Goal: Information Seeking & Learning: Learn about a topic

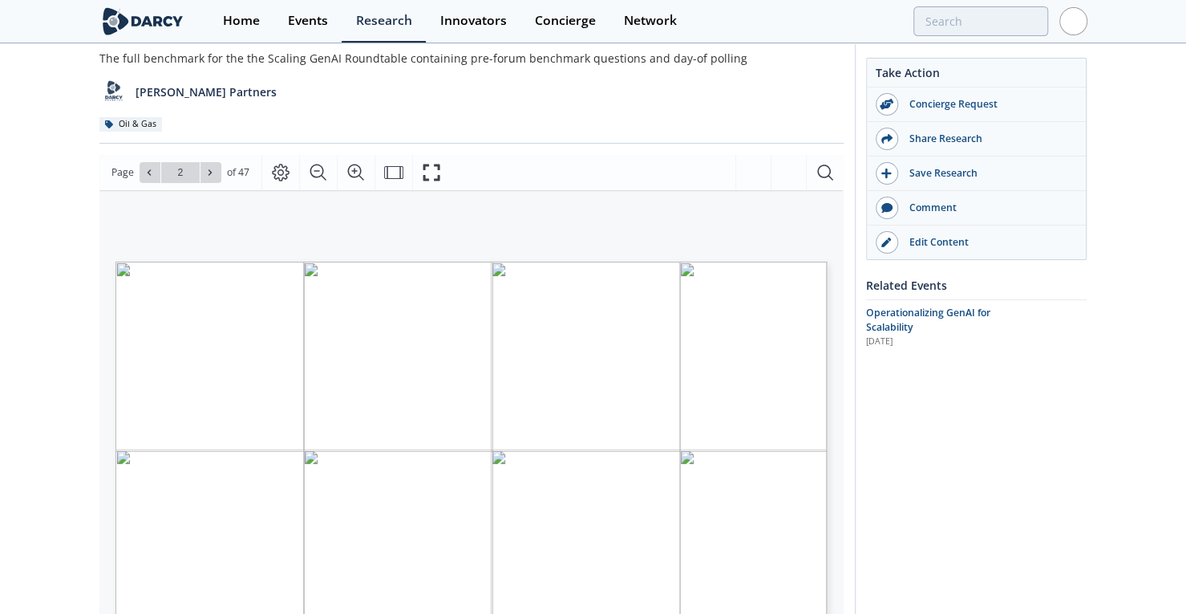
scroll to position [30, 0]
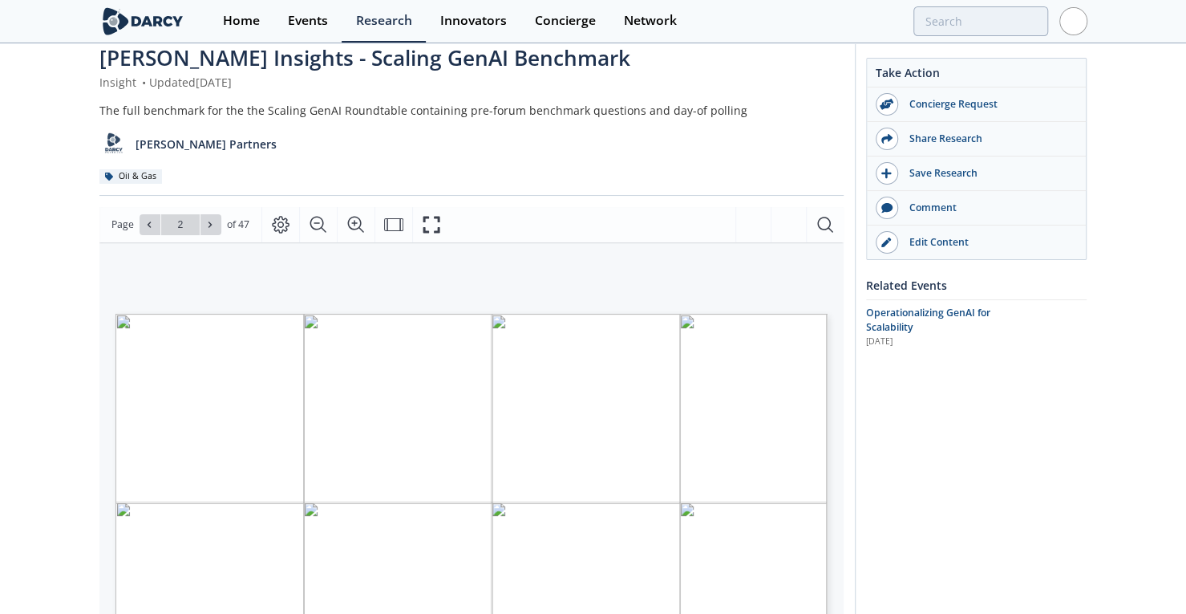
drag, startPoint x: 1152, startPoint y: 267, endPoint x: 1145, endPoint y: 172, distance: 94.9
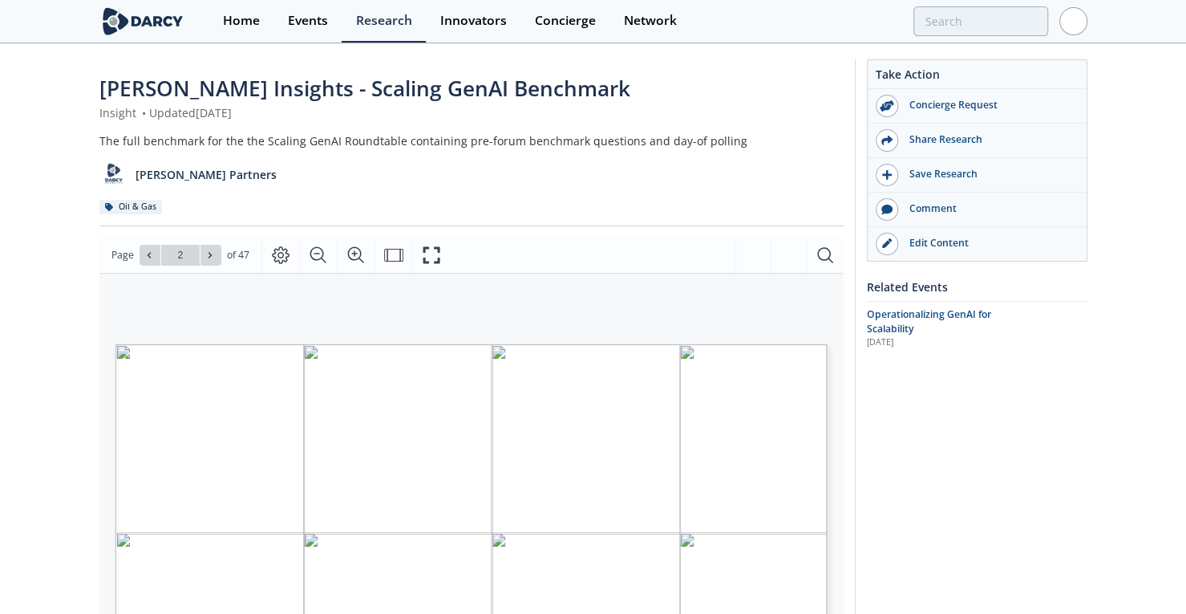
click at [363, 83] on span "[PERSON_NAME] Insights - Scaling GenAI Benchmark" at bounding box center [364, 88] width 531 height 29
click at [363, 84] on span "[PERSON_NAME] Insights - Scaling GenAI Benchmark" at bounding box center [364, 88] width 531 height 29
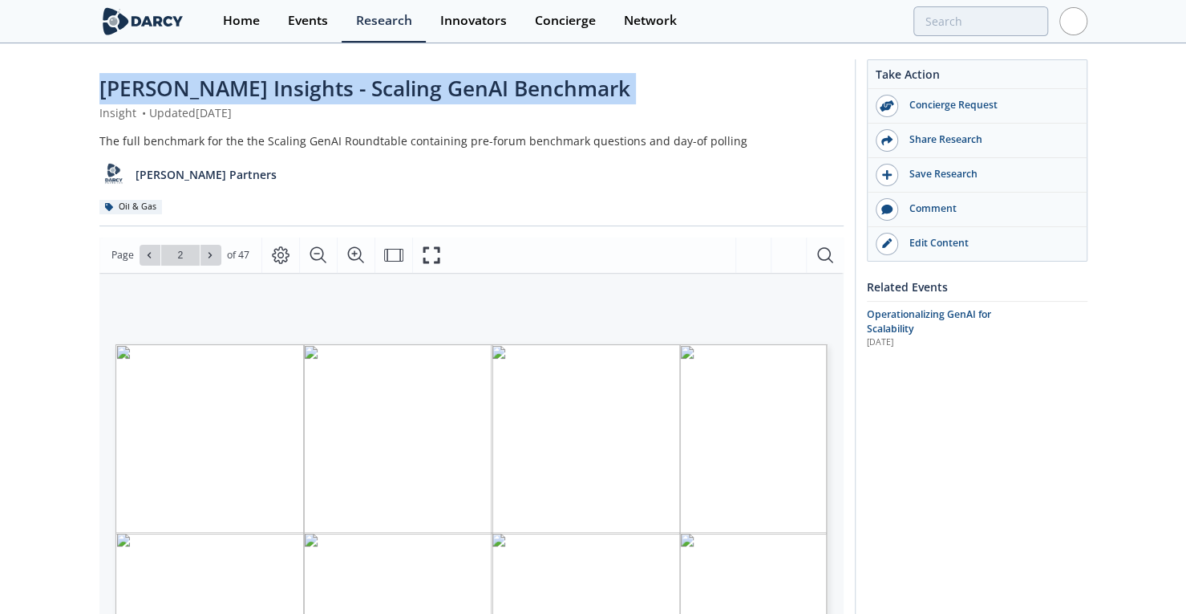
click at [363, 84] on span "[PERSON_NAME] Insights - Scaling GenAI Benchmark" at bounding box center [364, 88] width 531 height 29
copy div "[PERSON_NAME] Insights - Scaling GenAI Benchmark"
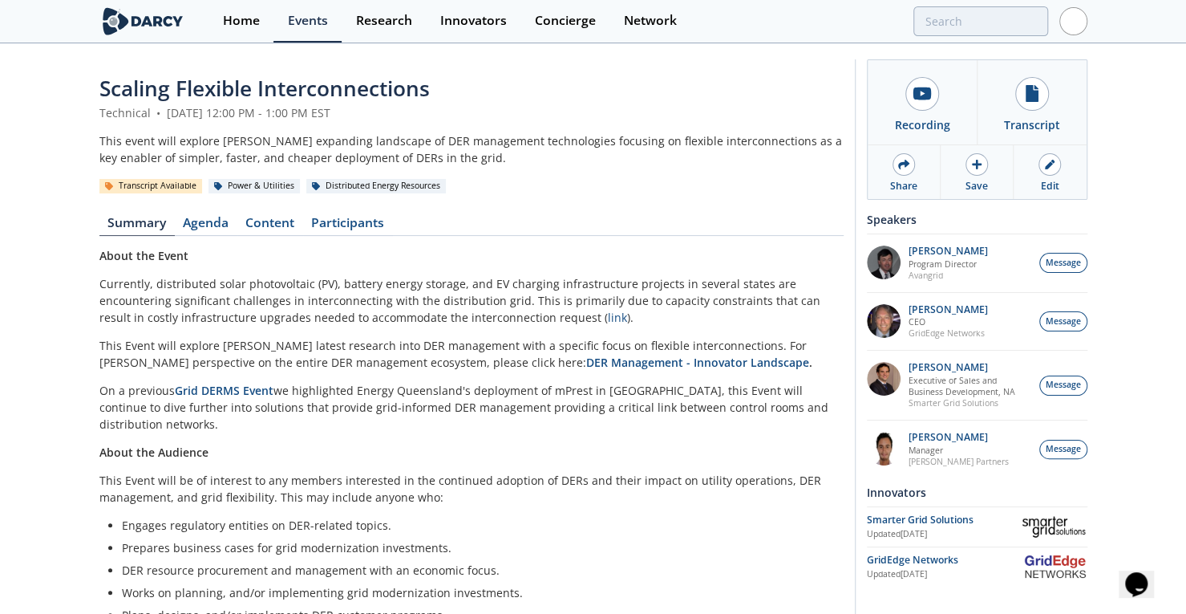
click at [539, 107] on div "Technical • February 27, 2025 12:00 PM - 1:00 PM EST" at bounding box center [471, 112] width 744 height 17
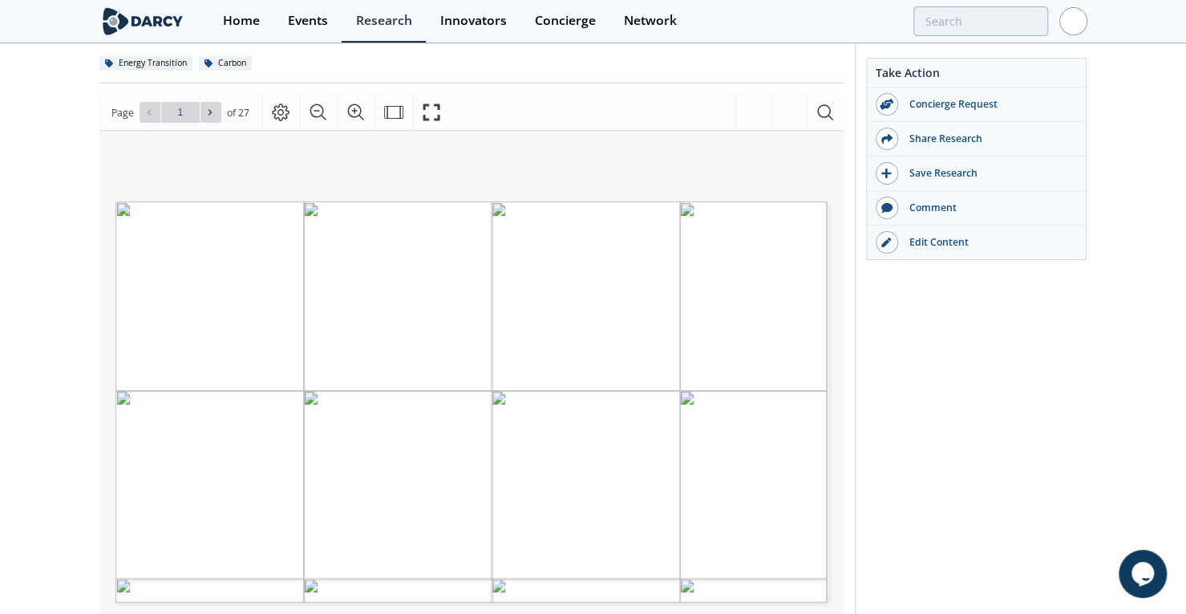
scroll to position [164, 0]
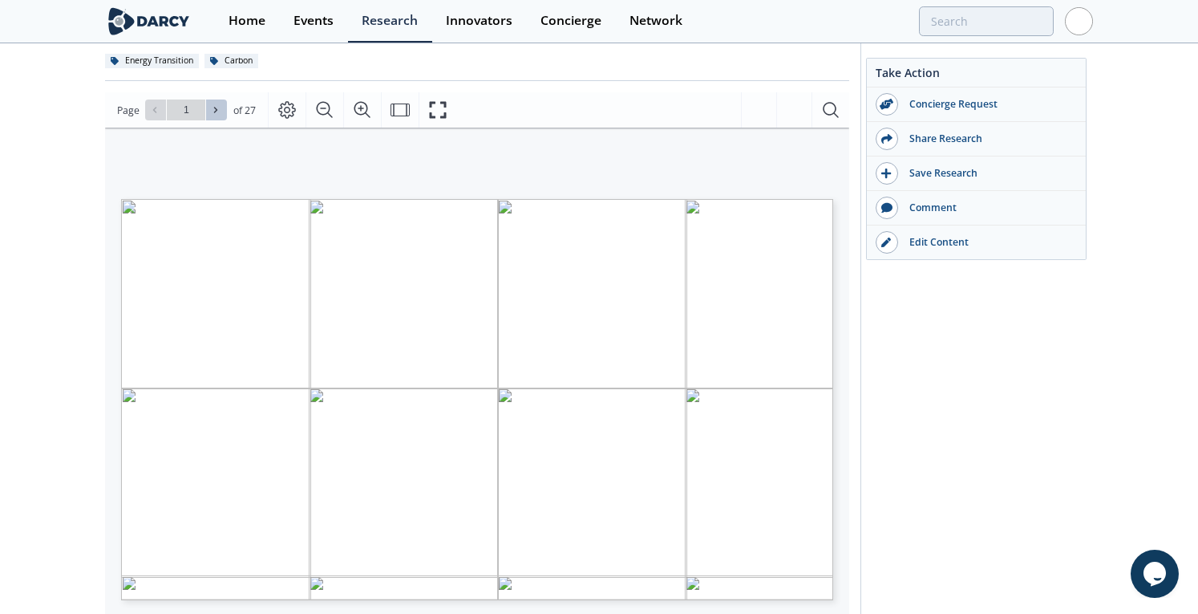
click at [220, 107] on span at bounding box center [216, 109] width 11 height 11
type input "3"
click at [220, 107] on span at bounding box center [216, 109] width 11 height 11
type input "4"
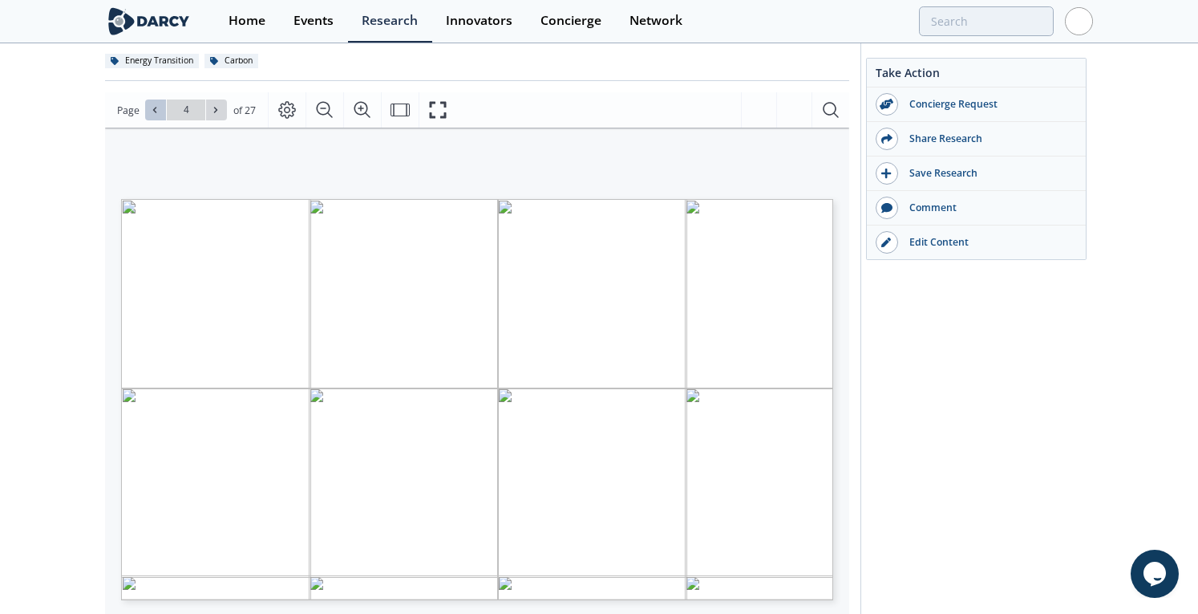
click at [156, 110] on icon at bounding box center [155, 110] width 10 height 10
click at [213, 107] on icon at bounding box center [216, 110] width 10 height 10
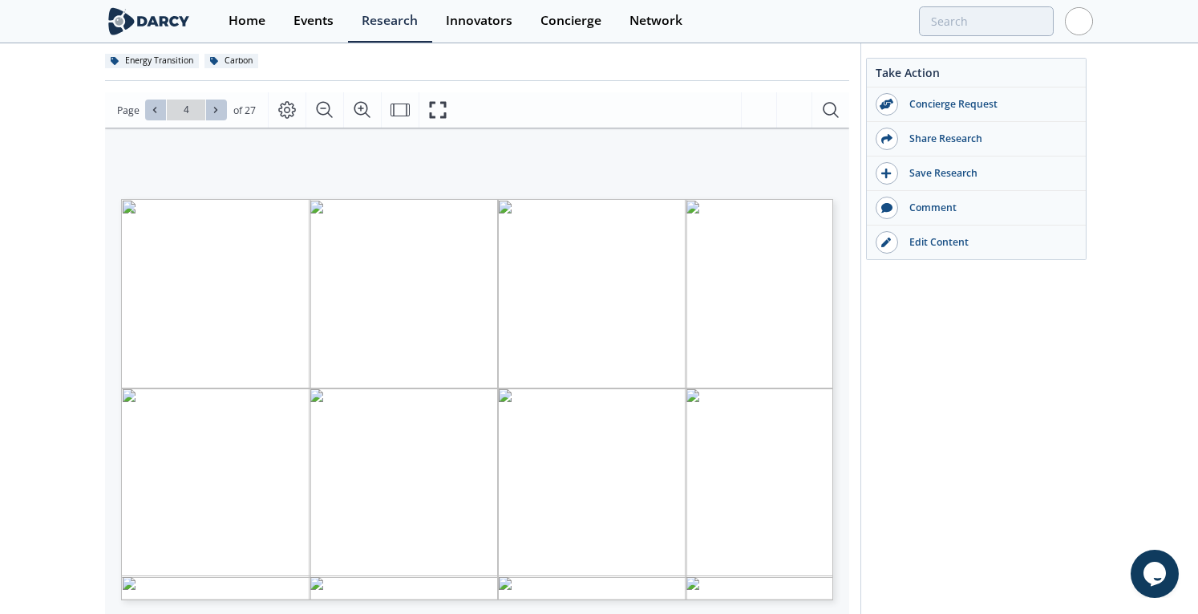
type input "5"
click at [213, 107] on icon at bounding box center [216, 110] width 10 height 10
type input "6"
click at [213, 107] on icon at bounding box center [216, 110] width 10 height 10
type input "7"
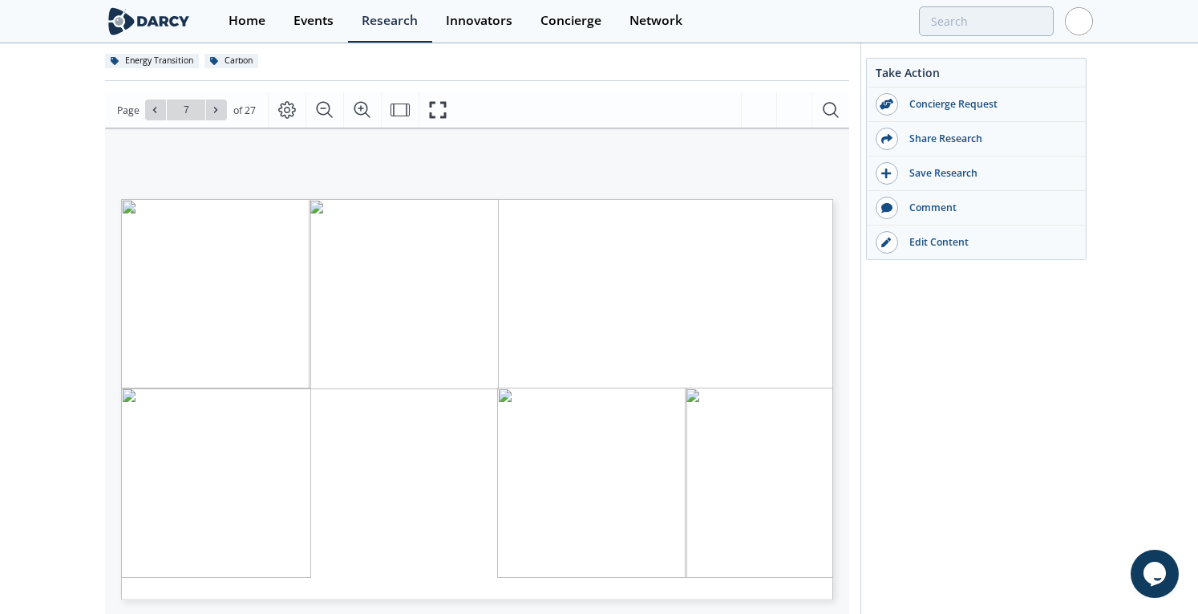
click at [213, 107] on icon at bounding box center [216, 110] width 10 height 10
type input "8"
click at [213, 107] on icon at bounding box center [216, 110] width 10 height 10
type input "9"
click at [213, 107] on icon at bounding box center [216, 110] width 10 height 10
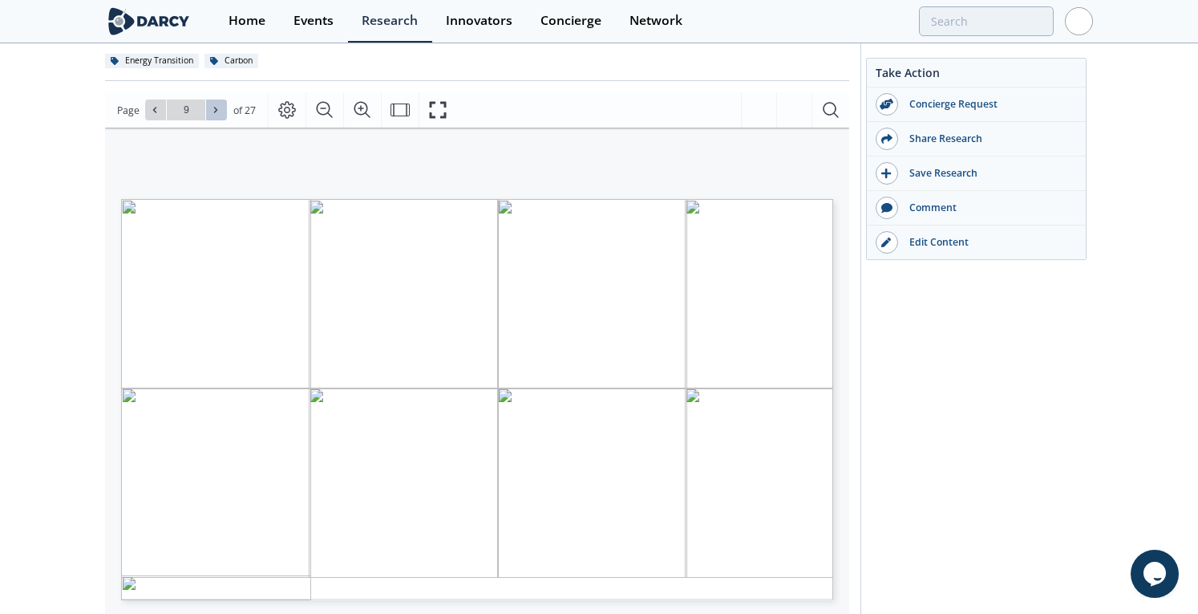
type input "10"
click at [213, 107] on icon at bounding box center [216, 110] width 10 height 10
type input "11"
